Goal: Use online tool/utility: Utilize a website feature to perform a specific function

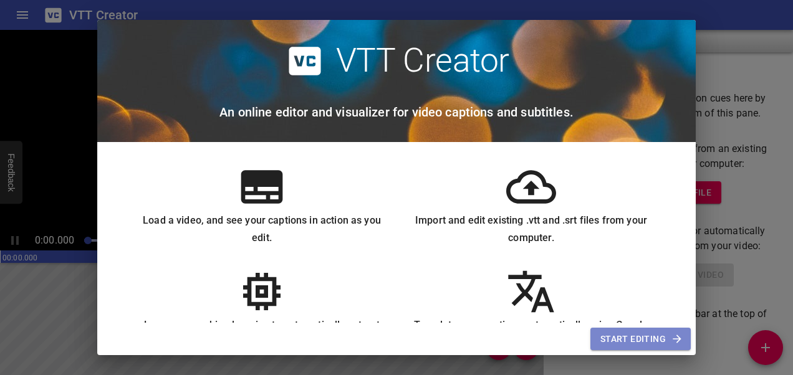
click at [616, 339] on span "Start Editing" at bounding box center [641, 340] width 80 height 16
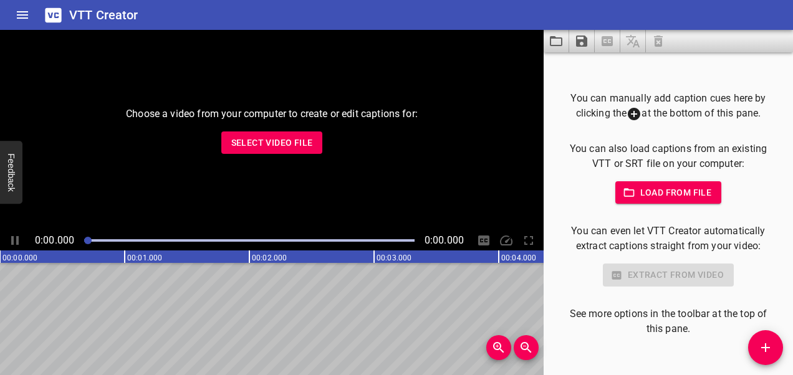
click at [298, 149] on span "Select Video File" at bounding box center [272, 143] width 82 height 16
click at [670, 200] on span "Load from file" at bounding box center [669, 193] width 87 height 16
click at [301, 147] on span "Select Video File" at bounding box center [272, 143] width 82 height 16
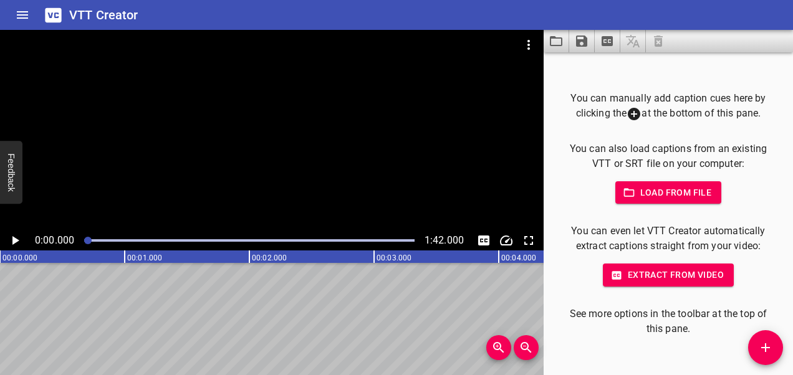
click at [19, 241] on icon "Play/Pause" at bounding box center [15, 240] width 7 height 9
click at [481, 239] on icon "Toggle captions" at bounding box center [483, 241] width 11 height 10
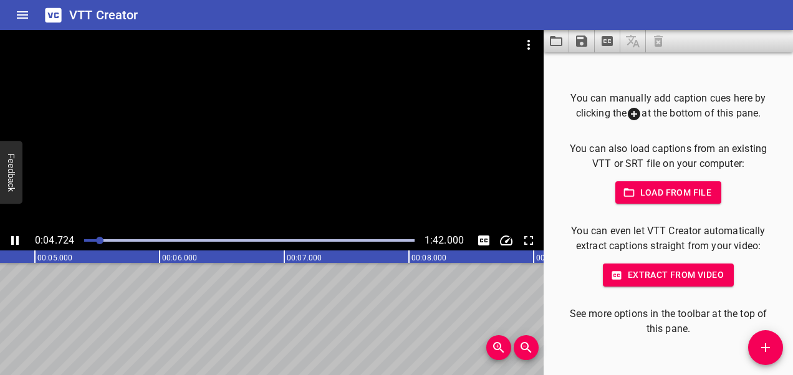
click at [617, 282] on span "Extract from video" at bounding box center [668, 276] width 111 height 16
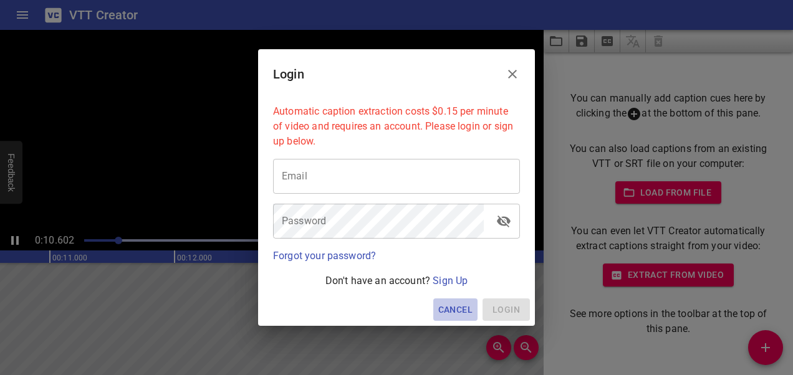
click at [445, 309] on span "Cancel" at bounding box center [455, 310] width 34 height 16
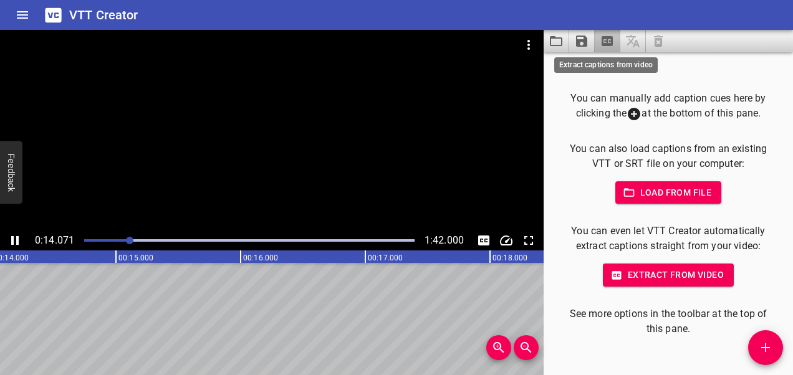
click at [600, 36] on icon "Extract captions from video" at bounding box center [607, 41] width 15 height 15
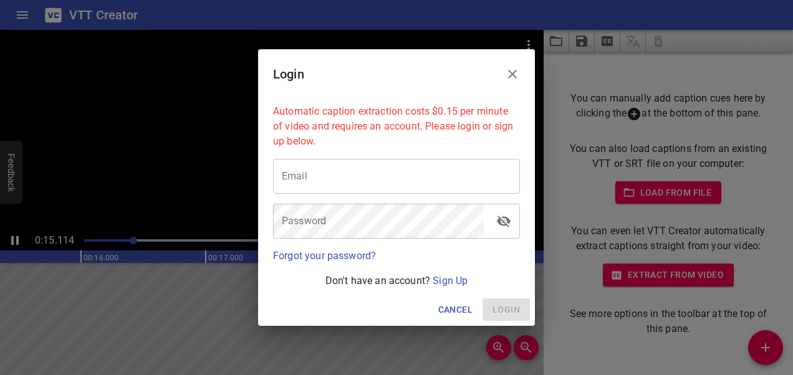
click at [510, 65] on button "Close" at bounding box center [513, 74] width 30 height 30
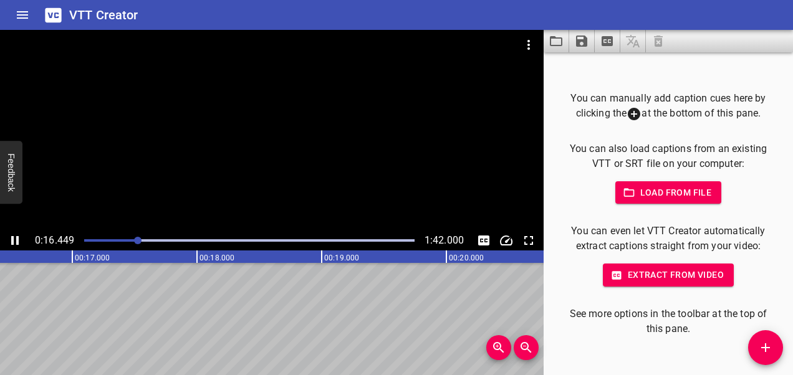
drag, startPoint x: 336, startPoint y: 286, endPoint x: 473, endPoint y: 278, distance: 136.8
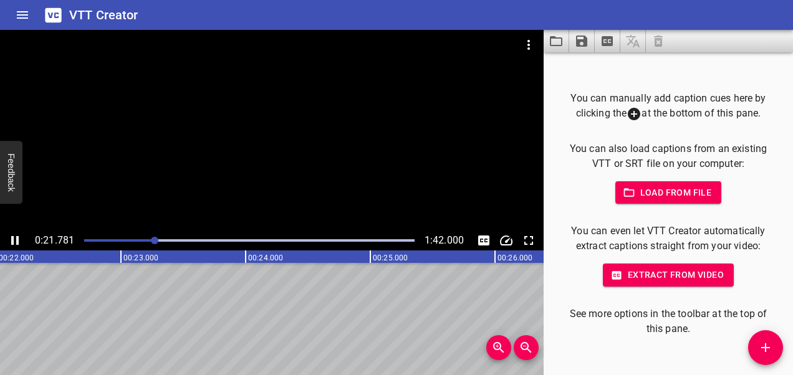
drag, startPoint x: 461, startPoint y: 343, endPoint x: 387, endPoint y: 354, distance: 75.0
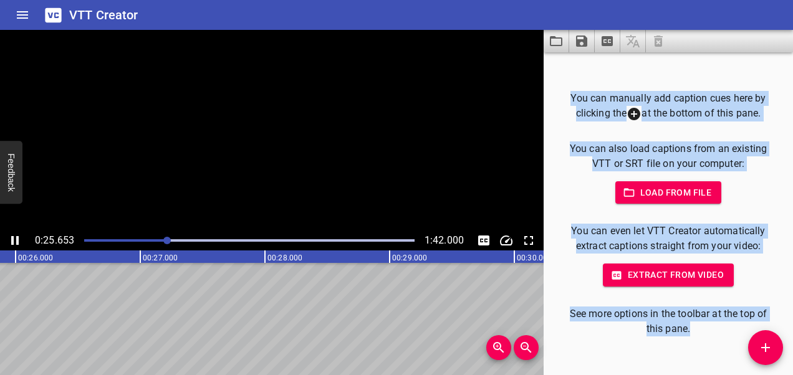
drag, startPoint x: 582, startPoint y: 360, endPoint x: 709, endPoint y: 364, distance: 126.7
click at [709, 364] on main "0:25.653 1:42.000 00:00.000 00:01.000 00:02.000 00:03.000 00:04.000 00:05.000 0…" at bounding box center [396, 203] width 793 height 346
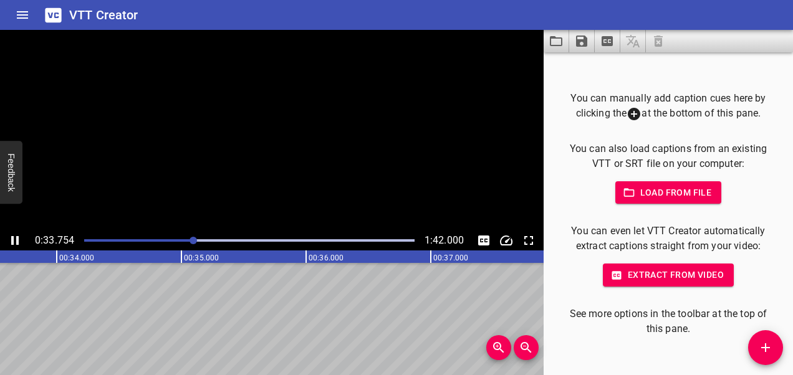
click at [261, 184] on div at bounding box center [272, 130] width 544 height 201
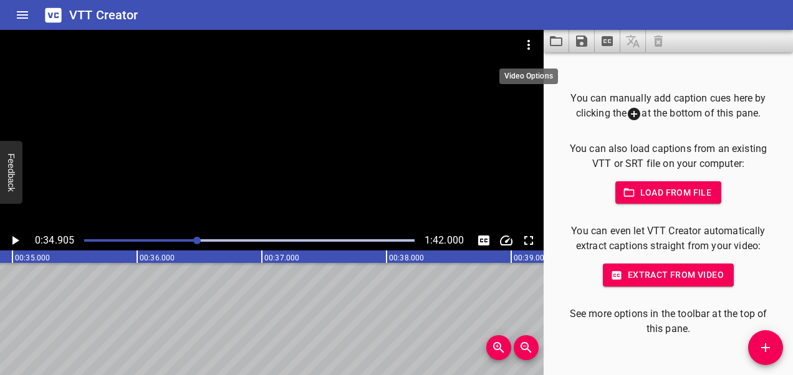
click at [528, 37] on icon "Video Options" at bounding box center [528, 44] width 15 height 15
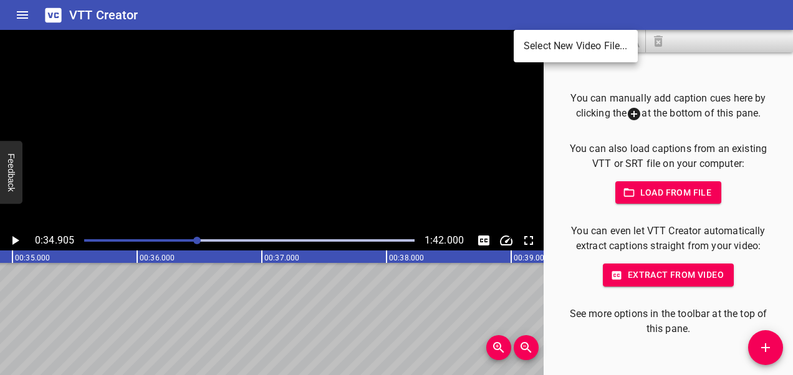
click at [570, 114] on div at bounding box center [396, 187] width 793 height 375
